Goal: Task Accomplishment & Management: Use online tool/utility

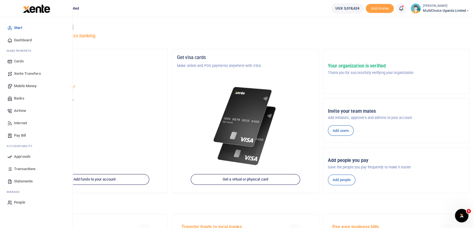
click at [24, 40] on span "Dashboard" at bounding box center [23, 40] width 18 height 6
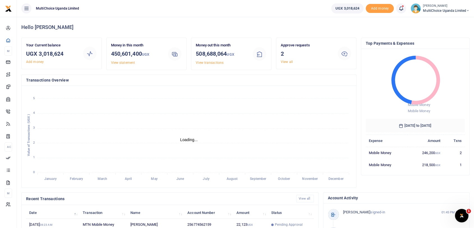
scroll to position [5, 5]
drag, startPoint x: 39, startPoint y: 54, endPoint x: 68, endPoint y: 55, distance: 29.2
click at [68, 55] on h3 "UGX 3,018,624" at bounding box center [52, 53] width 52 height 8
copy h3 "3,018,624"
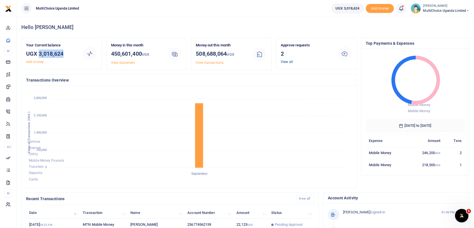
click at [291, 62] on link "View all" at bounding box center [287, 62] width 12 height 4
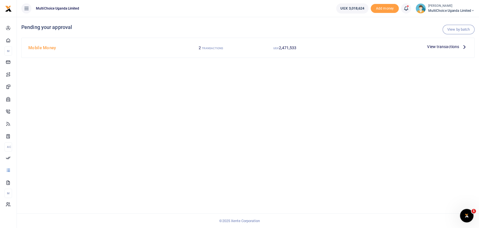
click at [439, 48] on span "View transactions" at bounding box center [443, 47] width 32 height 6
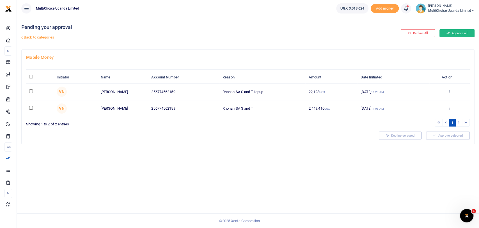
click at [455, 33] on button "Approve all" at bounding box center [457, 33] width 35 height 8
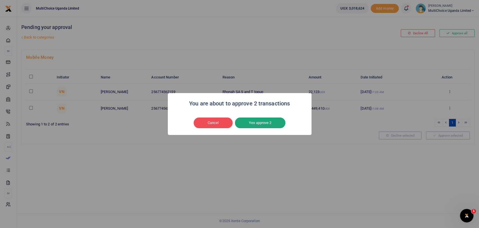
click at [258, 122] on button "Yes approve 2" at bounding box center [260, 122] width 51 height 11
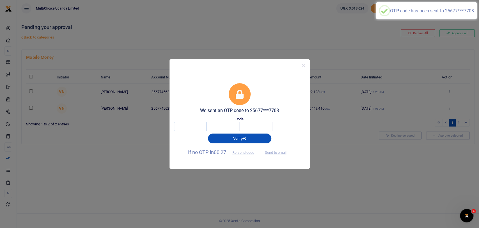
click at [200, 127] on input "text" at bounding box center [190, 127] width 33 height 10
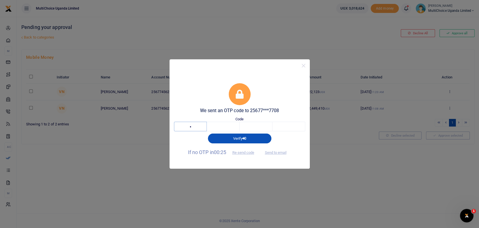
type input "3"
type input "9"
type input "1"
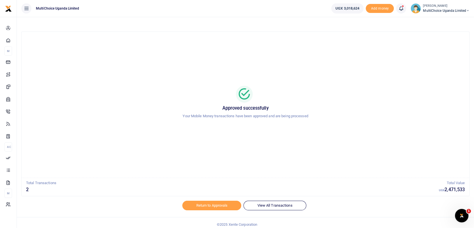
click at [429, 10] on span "MultiChoice Uganda Limited" at bounding box center [446, 10] width 47 height 5
click at [442, 21] on link "Switch accounts" at bounding box center [444, 21] width 49 height 8
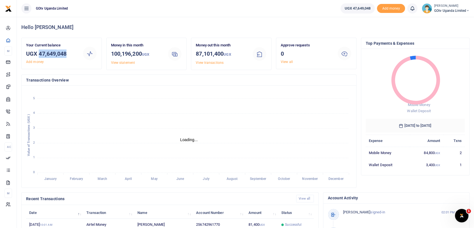
drag, startPoint x: 39, startPoint y: 51, endPoint x: 75, endPoint y: 51, distance: 35.6
click at [75, 51] on h3 "UGX 47,649,048" at bounding box center [52, 53] width 52 height 8
copy h3 "47,649,048"
